Goal: Navigation & Orientation: Find specific page/section

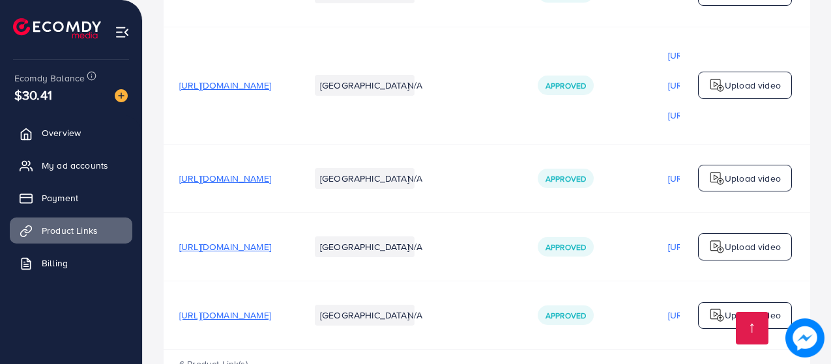
scroll to position [507, 0]
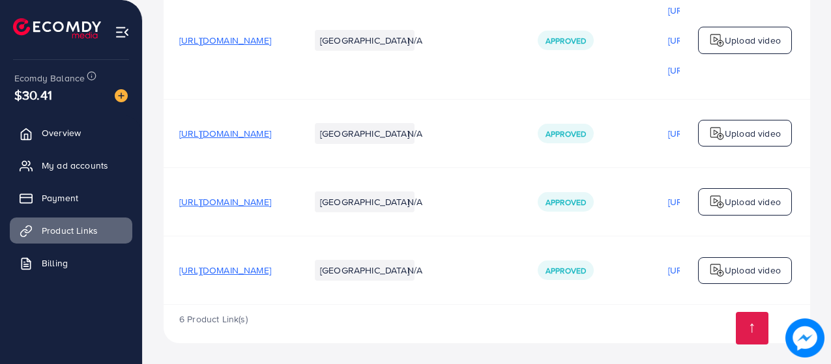
drag, startPoint x: 458, startPoint y: 306, endPoint x: 488, endPoint y: 308, distance: 29.5
click at [488, 308] on div "6 Product Link(s)" at bounding box center [487, 324] width 647 height 38
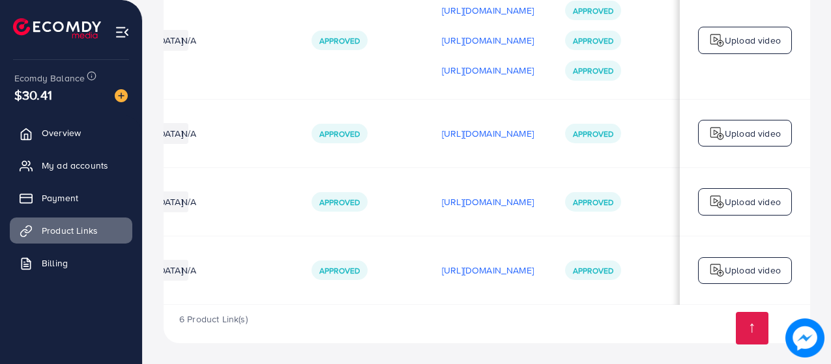
scroll to position [0, 386]
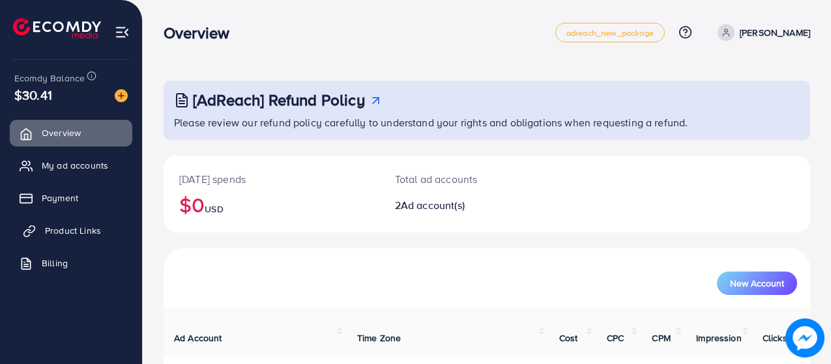
click at [115, 221] on link "Product Links" at bounding box center [71, 231] width 123 height 26
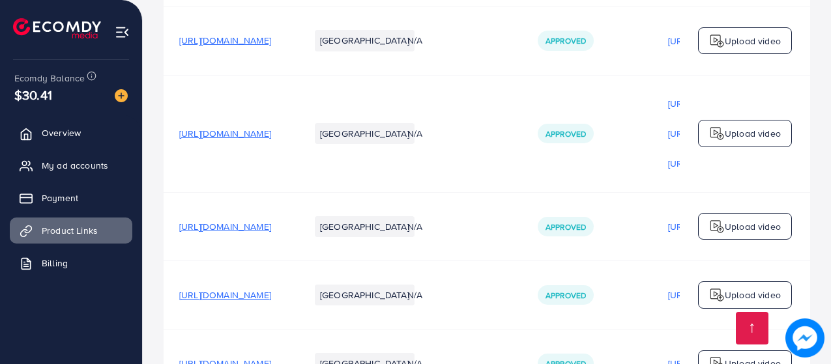
scroll to position [507, 0]
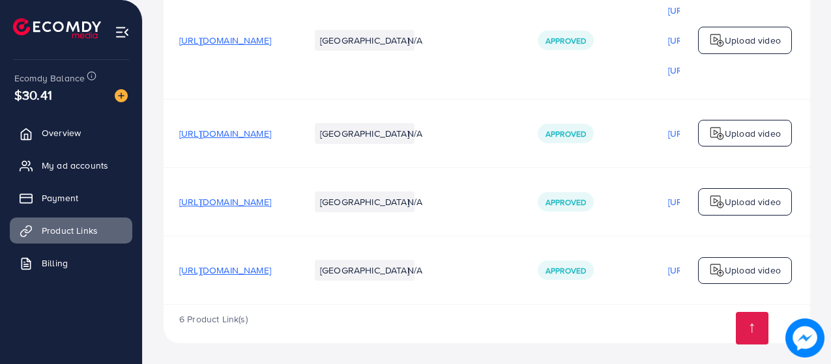
click at [271, 267] on span "[URL][DOMAIN_NAME]" at bounding box center [225, 270] width 92 height 13
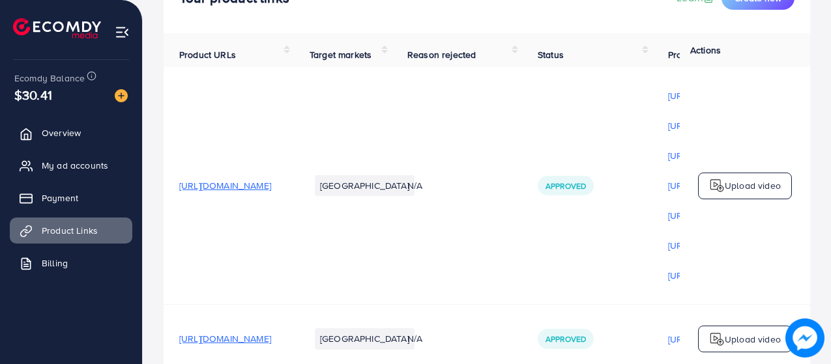
scroll to position [0, 0]
